Goal: Complete application form

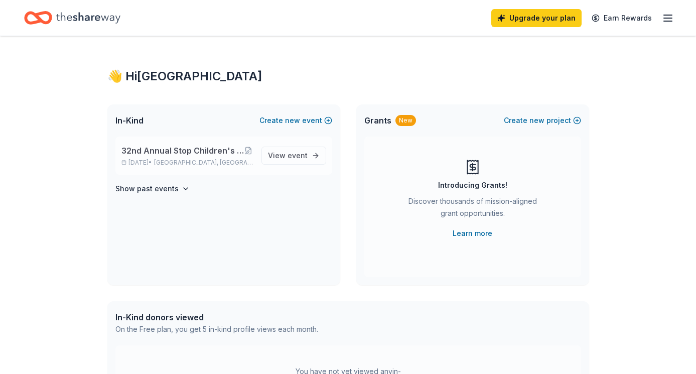
click at [184, 154] on span "32nd Annual Stop Children's [MEDICAL_DATA] Charity Golf Classic" at bounding box center [182, 151] width 122 height 12
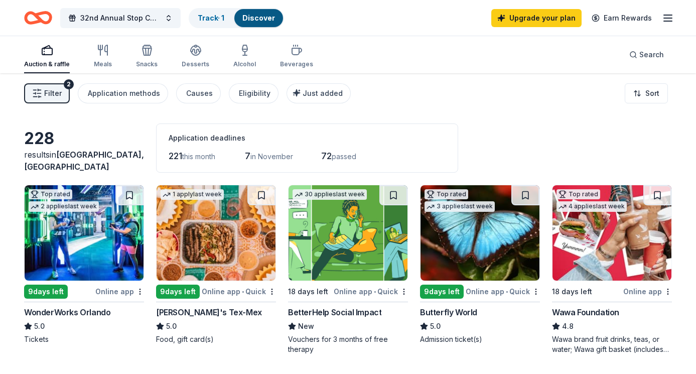
click at [478, 79] on div "Filter 2 Application methods Causes Eligibility Just added Sort" at bounding box center [348, 93] width 696 height 40
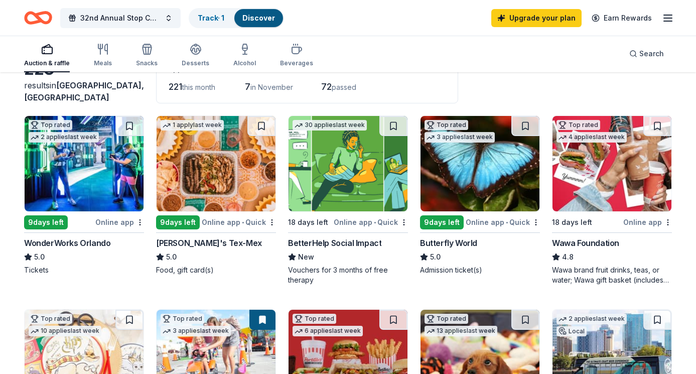
scroll to position [76, 0]
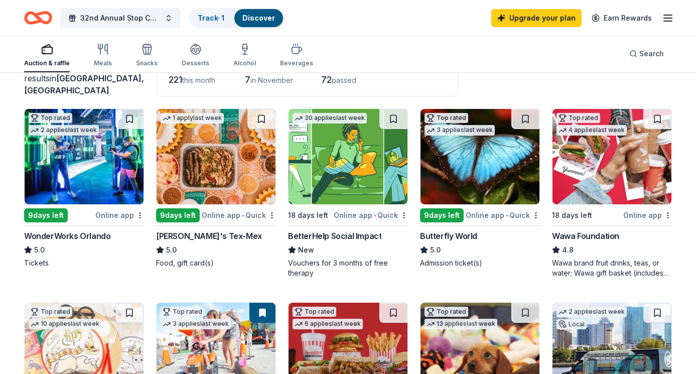
click at [493, 217] on div "Online app • Quick" at bounding box center [503, 215] width 74 height 13
click at [480, 64] on div "Auction & raffle Meals Snacks Desserts Alcohol Beverages Search" at bounding box center [348, 53] width 648 height 37
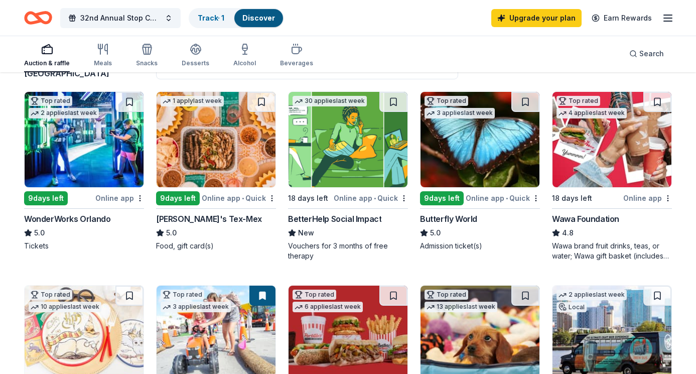
scroll to position [97, 0]
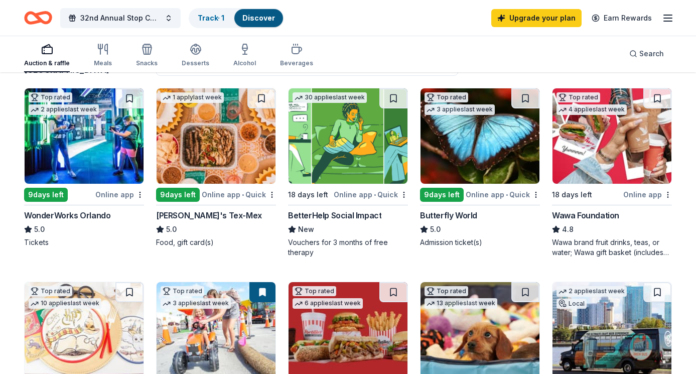
click at [355, 169] on img at bounding box center [348, 135] width 119 height 95
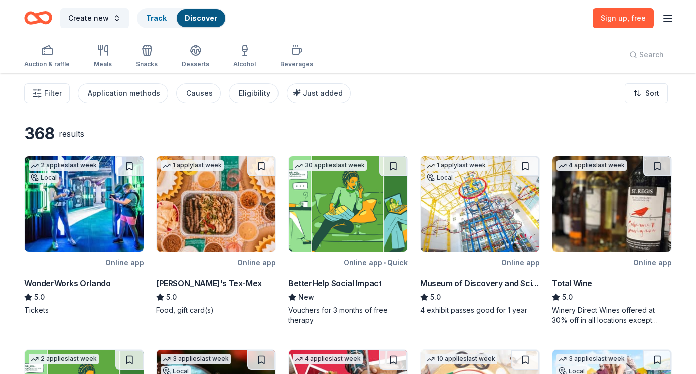
click at [670, 16] on icon "button" at bounding box center [668, 18] width 12 height 12
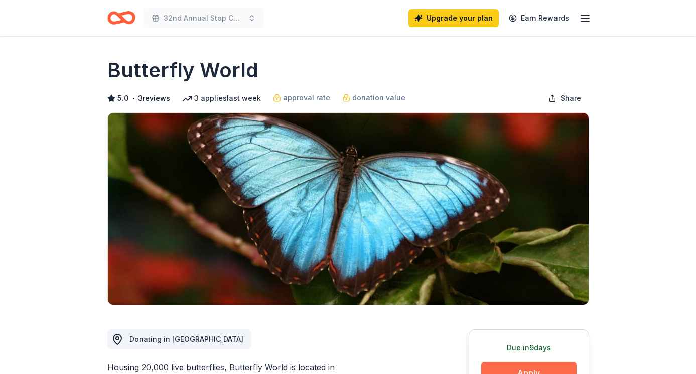
click at [549, 365] on button "Apply" at bounding box center [528, 373] width 95 height 22
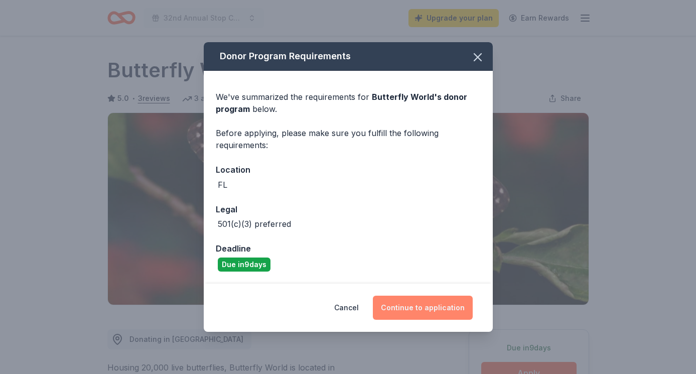
click at [437, 310] on button "Continue to application" at bounding box center [423, 308] width 100 height 24
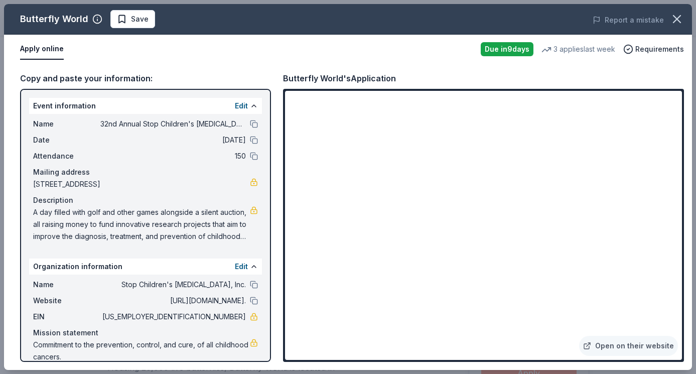
drag, startPoint x: 232, startPoint y: 185, endPoint x: 68, endPoint y: 184, distance: 164.2
click at [68, 184] on span "2622 Northwest 43rd Street, STE B3, Gainesville, FL 32606" at bounding box center [141, 184] width 217 height 12
click at [192, 246] on div "Event information Edit Name 32nd Annual Stop Children's Cancer Charity Golf Cla…" at bounding box center [145, 225] width 251 height 273
click at [236, 253] on div "Event information Edit Name 32nd Annual Stop Children's Cancer Charity Golf Cla…" at bounding box center [145, 225] width 251 height 273
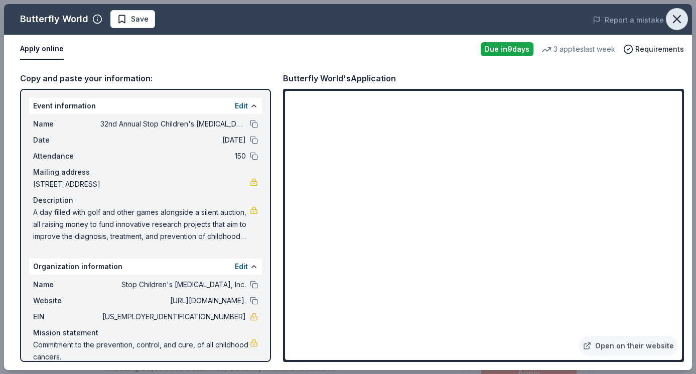
click at [675, 21] on icon "button" at bounding box center [677, 19] width 7 height 7
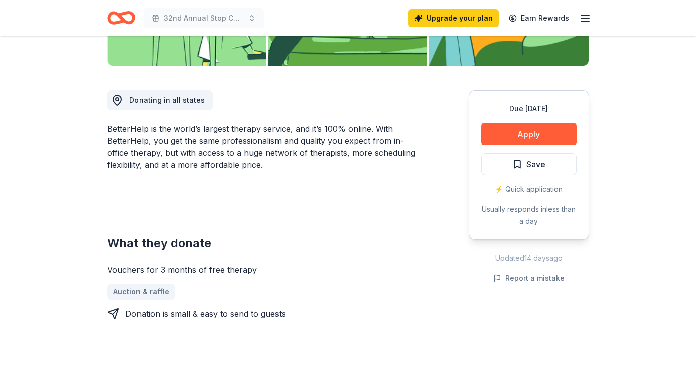
scroll to position [269, 0]
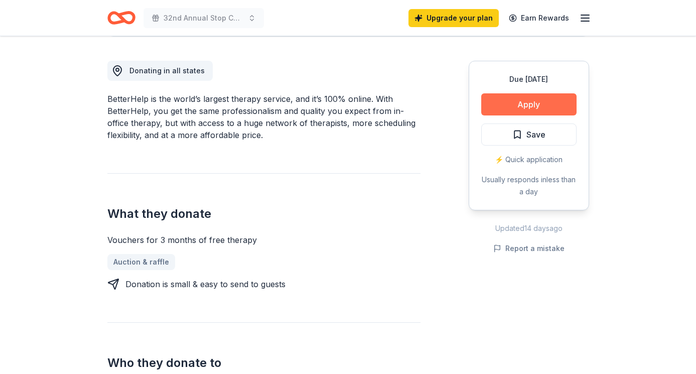
click at [529, 108] on button "Apply" at bounding box center [528, 104] width 95 height 22
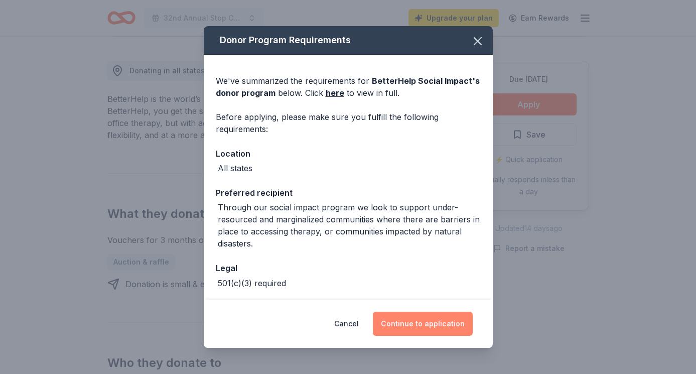
click at [426, 325] on button "Continue to application" at bounding box center [423, 324] width 100 height 24
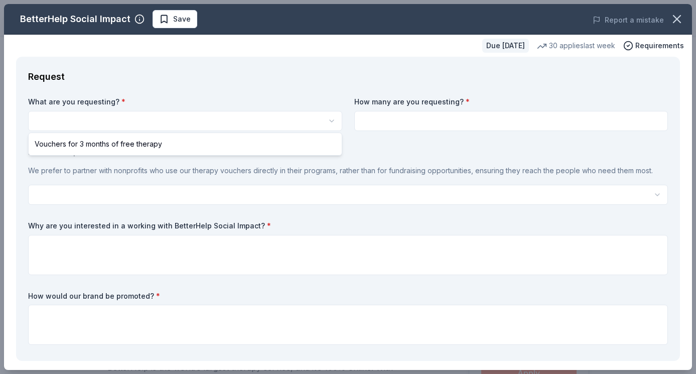
click at [270, 121] on html "32nd Annual Stop Children's Cancer Charity Golf Classic Save Apply Due in 18 da…" at bounding box center [348, 187] width 696 height 374
select select "Vouchers for 3 months of free therapy"
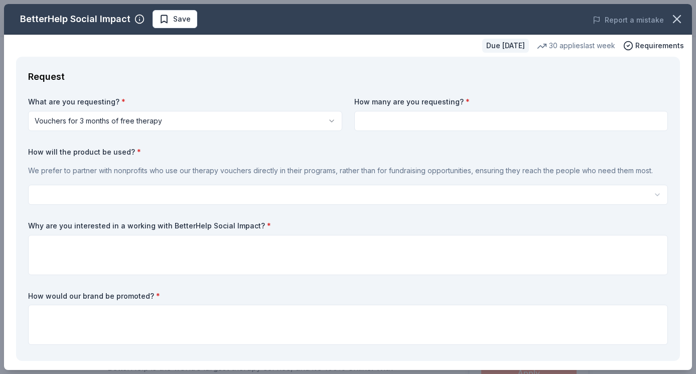
click at [427, 113] on input at bounding box center [511, 121] width 314 height 20
click at [423, 118] on input at bounding box center [511, 121] width 314 height 20
type input "1"
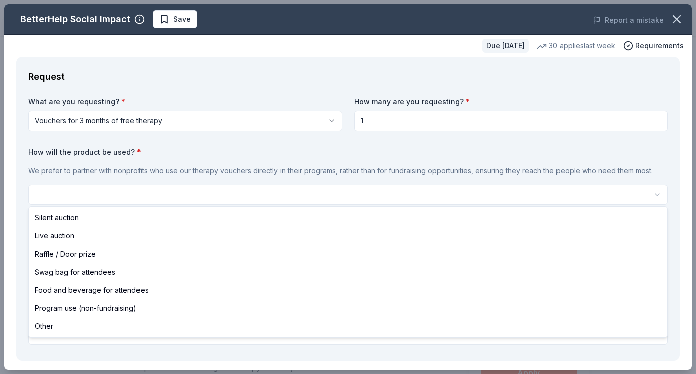
click at [293, 185] on html "32nd Annual Stop Children's Cancer Charity Golf Classic Save Apply Due in 18 da…" at bounding box center [348, 187] width 696 height 374
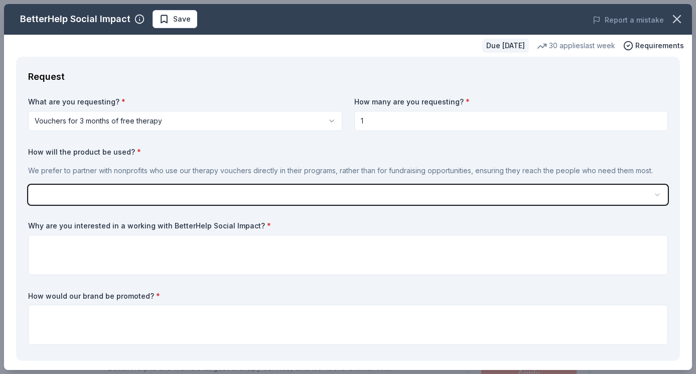
click at [675, 21] on html "32nd Annual Stop Children's Cancer Charity Golf Classic Save Apply Due in 18 da…" at bounding box center [348, 187] width 696 height 374
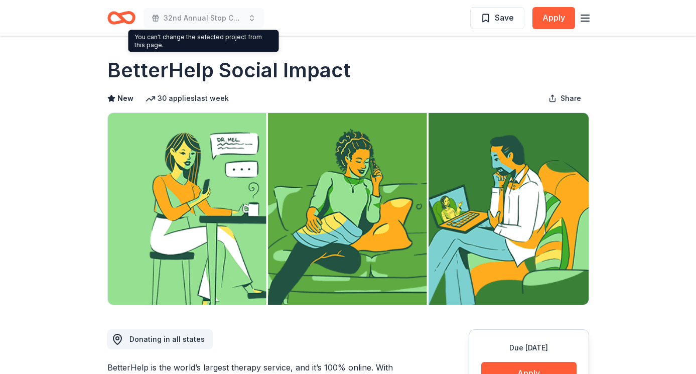
click at [121, 21] on icon "Home" at bounding box center [117, 18] width 16 height 10
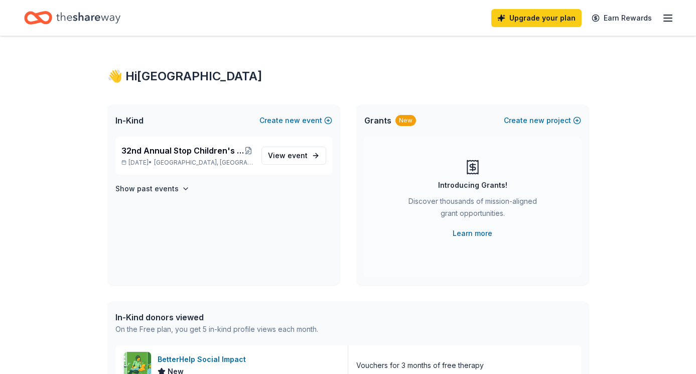
click at [47, 21] on icon "Home" at bounding box center [38, 18] width 28 height 24
click at [227, 156] on span "32nd Annual Stop Children's [MEDICAL_DATA] Charity Golf Classic" at bounding box center [182, 151] width 122 height 12
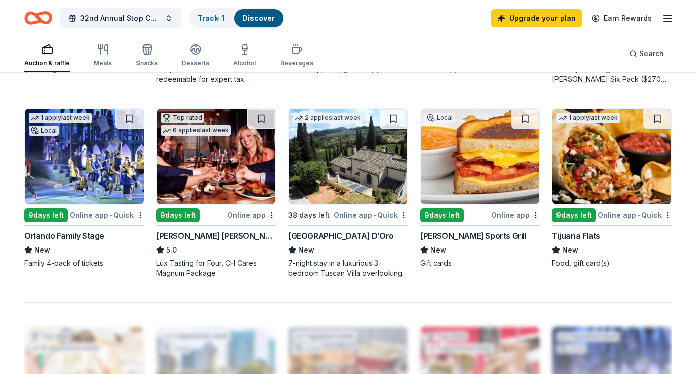
scroll to position [678, 0]
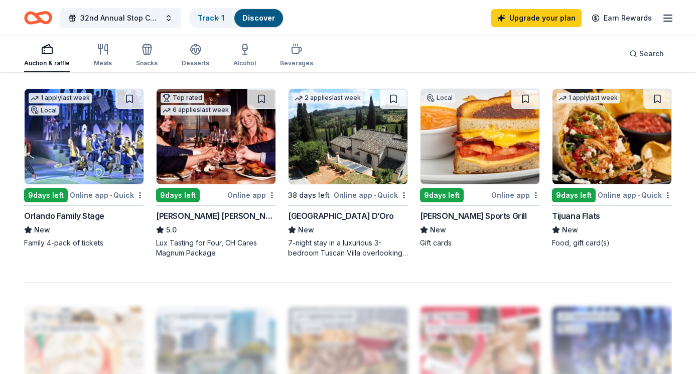
click at [670, 23] on icon "button" at bounding box center [668, 18] width 12 height 12
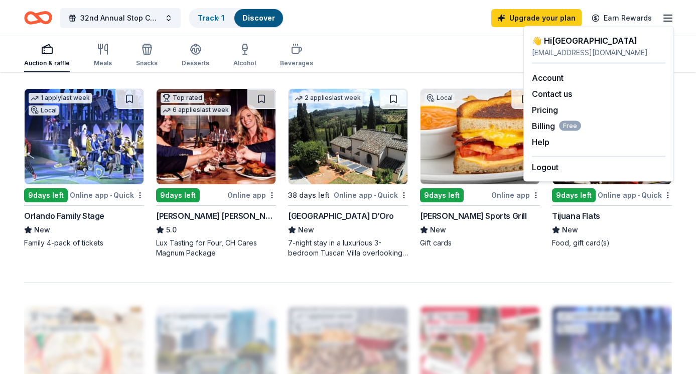
click at [592, 163] on div "Logout" at bounding box center [599, 164] width 134 height 17
click at [540, 163] on button "Logout" at bounding box center [545, 167] width 27 height 12
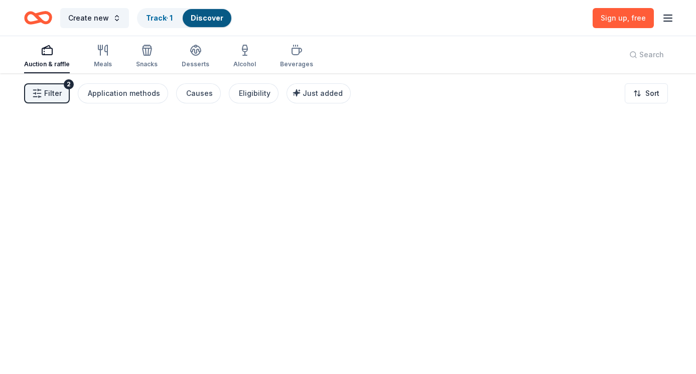
scroll to position [0, 0]
